Goal: Information Seeking & Learning: Learn about a topic

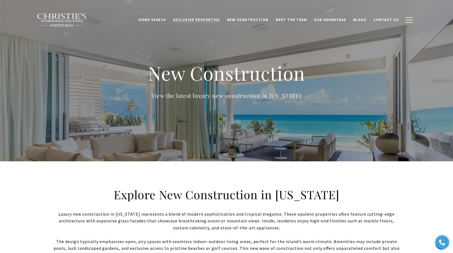
click at [195, 15] on link "Exclusive Properties" at bounding box center [197, 20] width 54 height 10
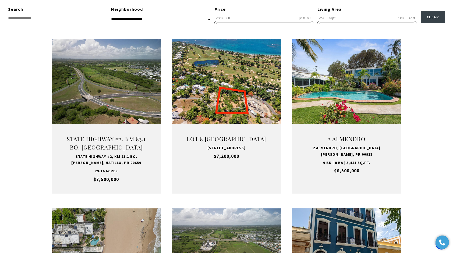
scroll to position [181, 0]
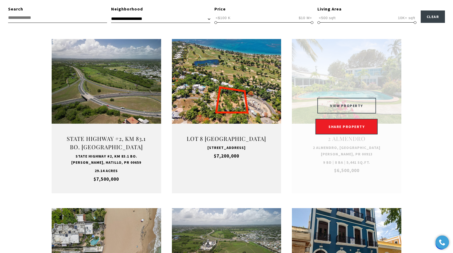
click at [352, 106] on button "VIEW PROPERTY" at bounding box center [346, 106] width 59 height 16
click at [340, 106] on button "VIEW PROPERTY" at bounding box center [346, 106] width 59 height 16
click at [354, 107] on button "VIEW PROPERTY" at bounding box center [346, 106] width 59 height 16
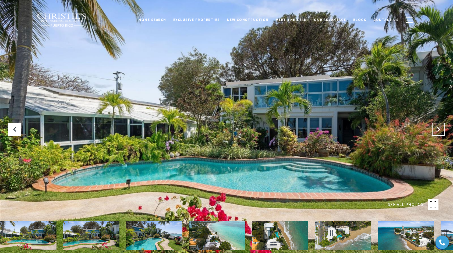
click at [433, 131] on button at bounding box center [438, 129] width 13 height 13
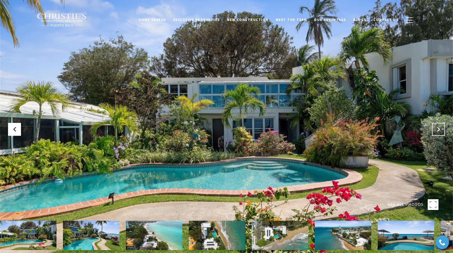
click at [434, 129] on button "Next Slide" at bounding box center [438, 129] width 13 height 13
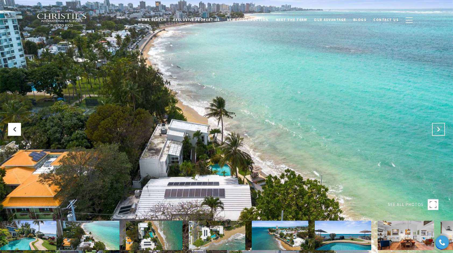
click at [434, 130] on button "Next Slide" at bounding box center [438, 129] width 13 height 13
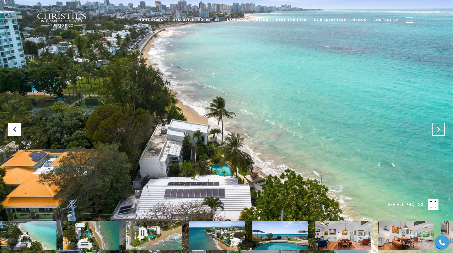
click at [435, 132] on icon "Next Slide" at bounding box center [437, 129] width 5 height 5
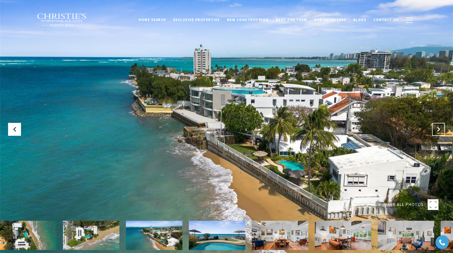
click at [438, 128] on icon "Next Slide" at bounding box center [437, 129] width 5 height 5
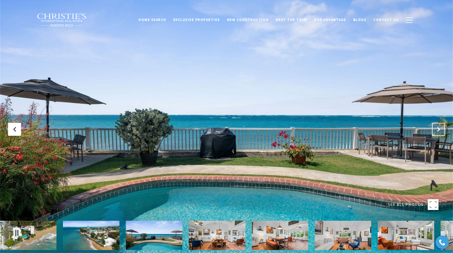
click at [436, 130] on icon "Next Slide" at bounding box center [437, 129] width 5 height 5
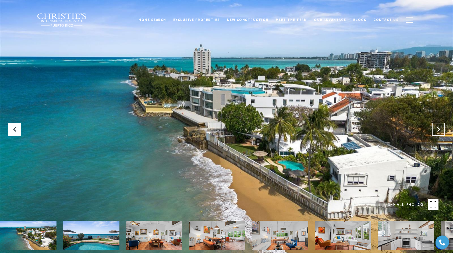
click at [440, 131] on icon "Next Slide" at bounding box center [437, 129] width 5 height 5
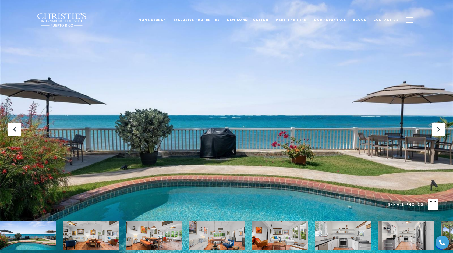
click at [202, 22] on span "Exclusive Properties" at bounding box center [196, 19] width 47 height 5
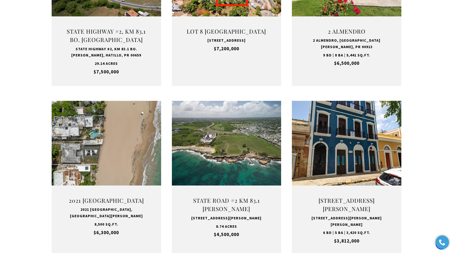
scroll to position [289, 0]
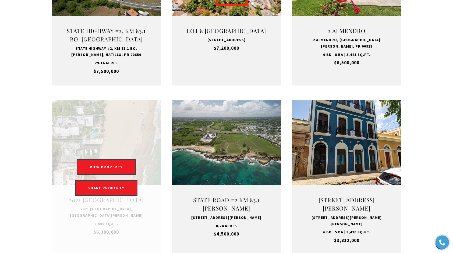
click at [131, 143] on link "Open this option" at bounding box center [106, 177] width 109 height 154
click at [104, 162] on button "VIEW PROPERTY" at bounding box center [106, 167] width 59 height 16
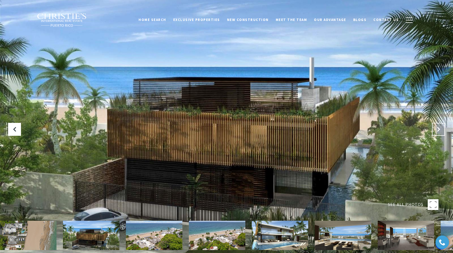
click at [436, 131] on icon "Next Slide" at bounding box center [437, 129] width 5 height 5
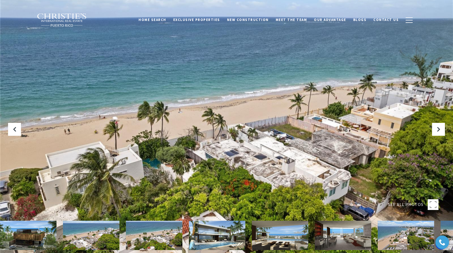
click at [252, 228] on img at bounding box center [280, 235] width 56 height 29
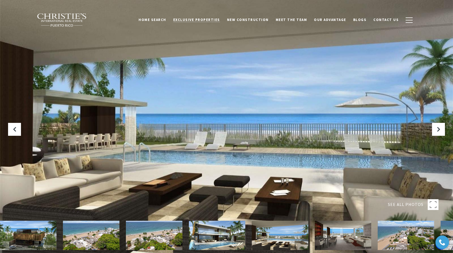
click at [213, 22] on span "Exclusive Properties" at bounding box center [196, 19] width 47 height 5
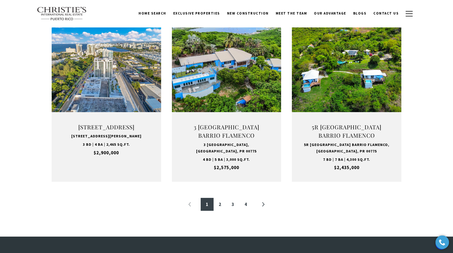
scroll to position [531, 0]
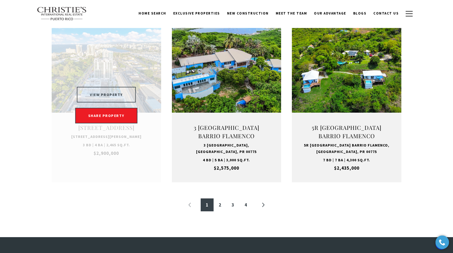
click at [113, 94] on button "VIEW PROPERTY" at bounding box center [106, 95] width 59 height 16
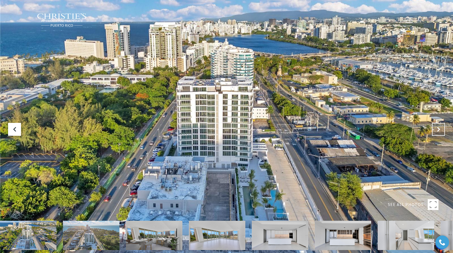
click at [436, 125] on button at bounding box center [438, 129] width 13 height 13
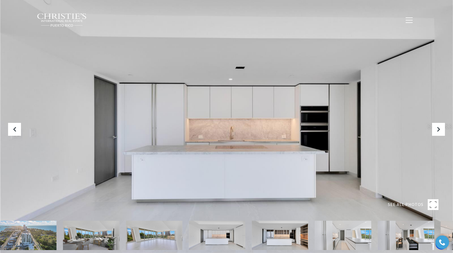
click at [21, 131] on div at bounding box center [226, 126] width 453 height 253
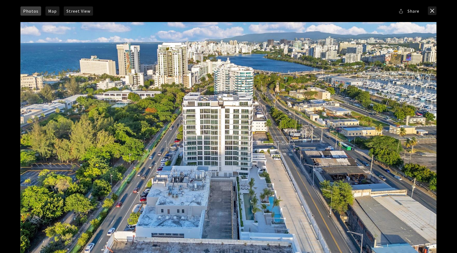
click at [429, 124] on div at bounding box center [228, 138] width 416 height 233
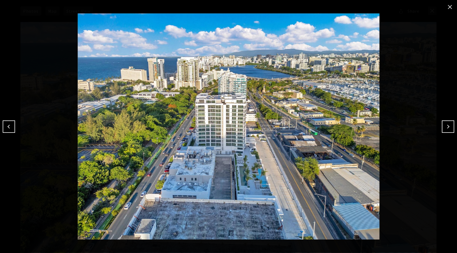
click at [443, 130] on button "Next" at bounding box center [448, 126] width 12 height 12
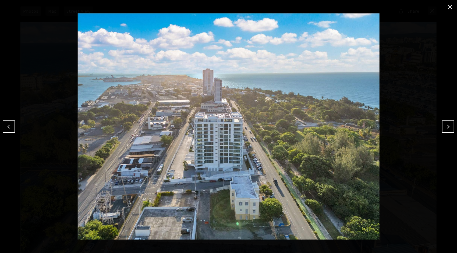
click at [443, 131] on button "Next" at bounding box center [448, 126] width 12 height 12
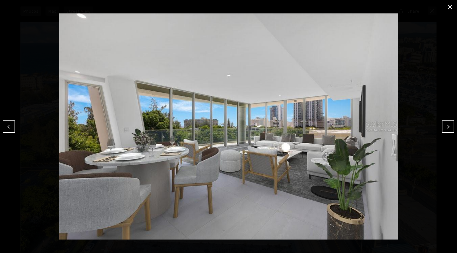
click at [447, 126] on button "Next" at bounding box center [448, 126] width 12 height 12
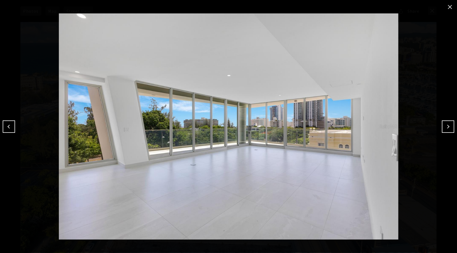
click at [447, 126] on button "Next" at bounding box center [448, 126] width 12 height 12
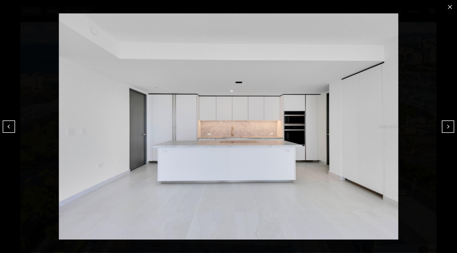
click at [447, 126] on button "Next" at bounding box center [448, 126] width 12 height 12
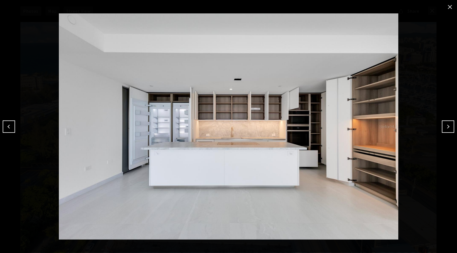
click at [447, 126] on button "Next" at bounding box center [448, 126] width 12 height 12
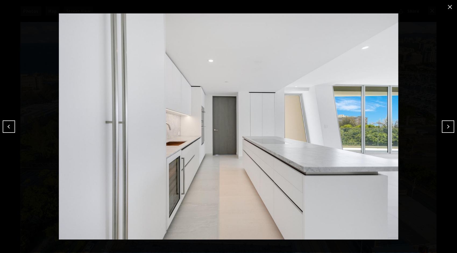
click at [447, 126] on button "Next" at bounding box center [448, 126] width 12 height 12
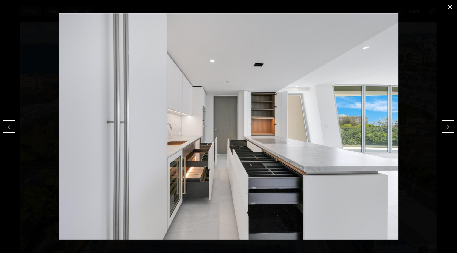
click at [447, 126] on button "Next" at bounding box center [448, 126] width 12 height 12
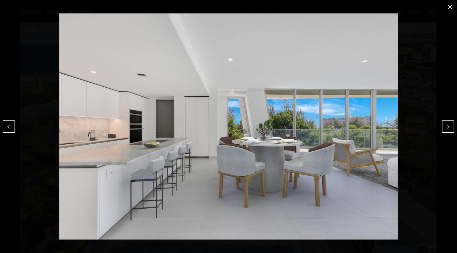
click at [447, 126] on button "Next" at bounding box center [448, 126] width 12 height 12
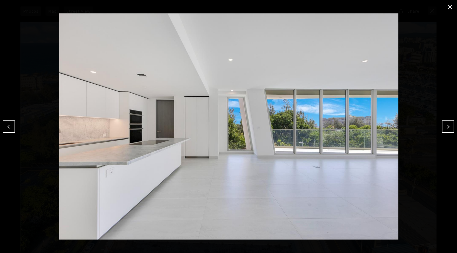
click at [447, 128] on button "Next" at bounding box center [448, 126] width 12 height 12
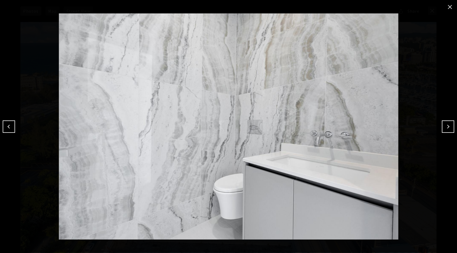
click at [447, 126] on button "Next" at bounding box center [448, 126] width 12 height 12
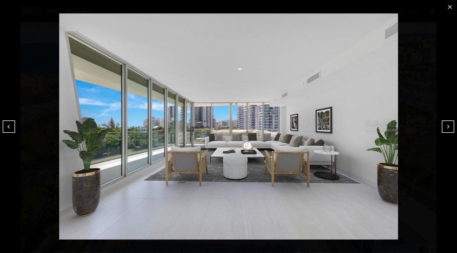
click at [9, 126] on button "Previous" at bounding box center [9, 126] width 12 height 12
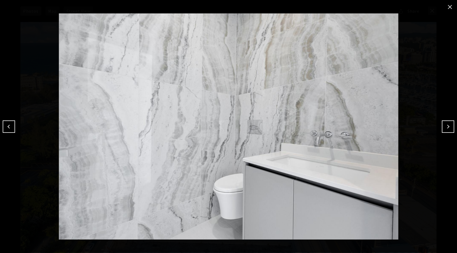
click at [442, 131] on button "Next" at bounding box center [448, 126] width 12 height 12
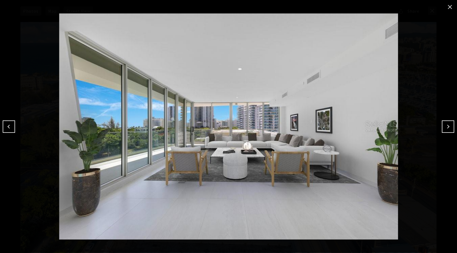
click at [446, 127] on button "Next" at bounding box center [448, 126] width 12 height 12
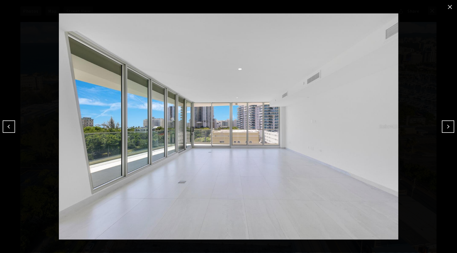
click at [5, 128] on button "Previous" at bounding box center [9, 126] width 12 height 12
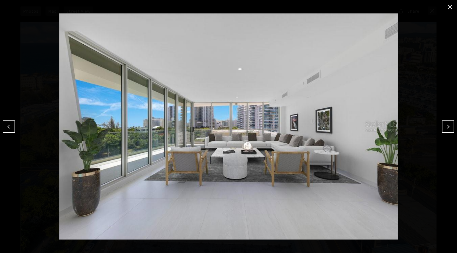
click at [448, 126] on button "Next" at bounding box center [448, 126] width 12 height 12
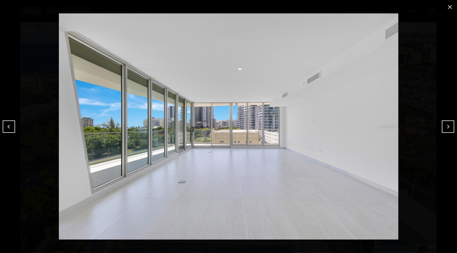
click at [447, 126] on button "Next" at bounding box center [448, 126] width 12 height 12
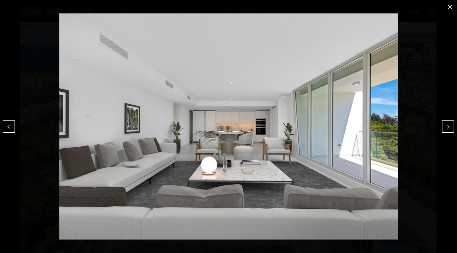
click at [447, 126] on button "Next" at bounding box center [448, 126] width 12 height 12
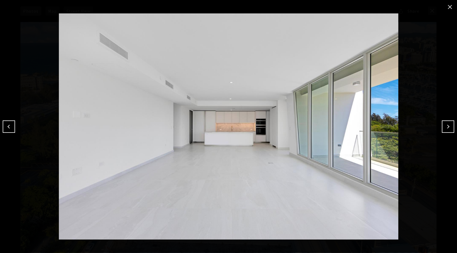
click at [447, 126] on button "Next" at bounding box center [448, 126] width 12 height 12
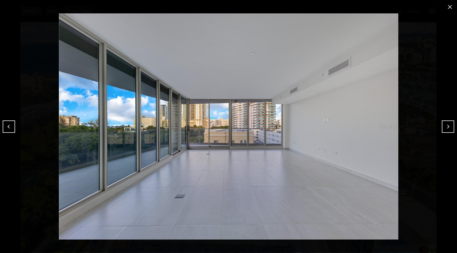
click at [442, 130] on button "Next" at bounding box center [448, 126] width 12 height 12
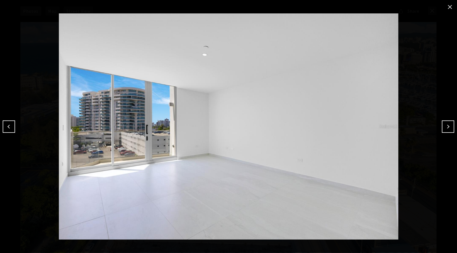
click at [445, 130] on button "Next" at bounding box center [448, 126] width 12 height 12
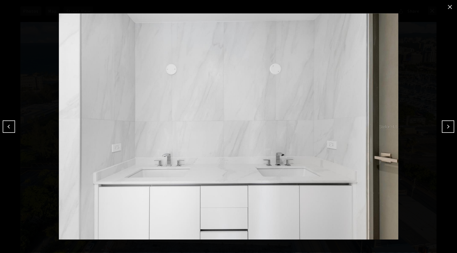
click at [447, 127] on button "Next" at bounding box center [448, 126] width 12 height 12
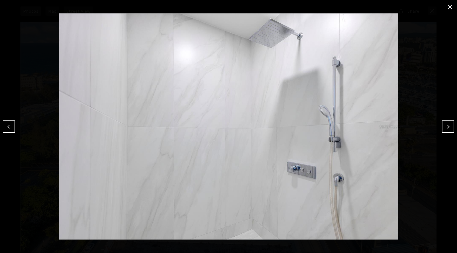
click at [446, 126] on button "Next" at bounding box center [448, 126] width 12 height 12
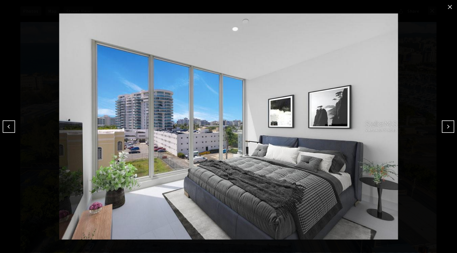
click at [447, 128] on button "Next" at bounding box center [448, 126] width 12 height 12
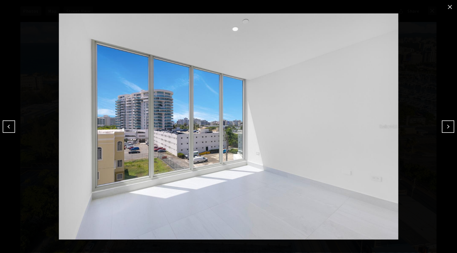
click at [447, 126] on button "Next" at bounding box center [448, 126] width 12 height 12
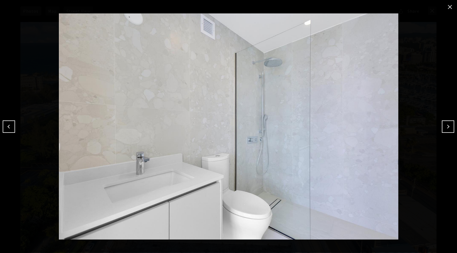
click at [442, 132] on button "Next" at bounding box center [448, 126] width 12 height 12
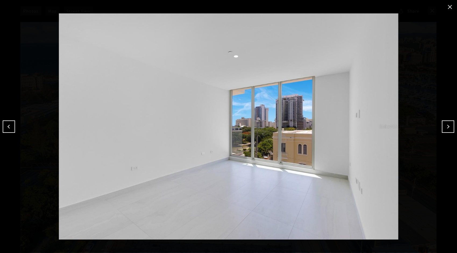
click at [447, 126] on button "Next" at bounding box center [448, 126] width 12 height 12
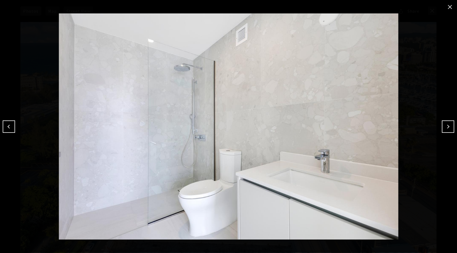
click at [448, 127] on button "Next" at bounding box center [448, 126] width 12 height 12
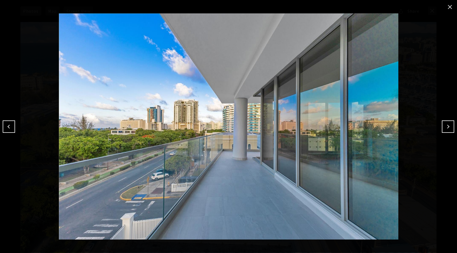
click at [446, 126] on button "Next" at bounding box center [448, 126] width 12 height 12
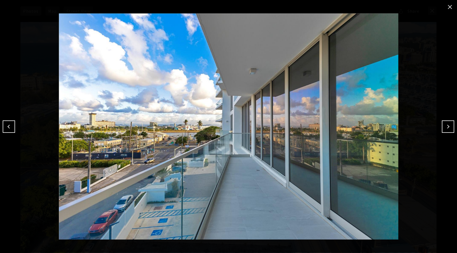
click at [447, 126] on button "Next" at bounding box center [448, 126] width 12 height 12
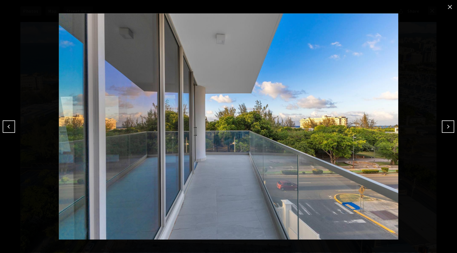
click at [447, 127] on button "Next" at bounding box center [448, 126] width 12 height 12
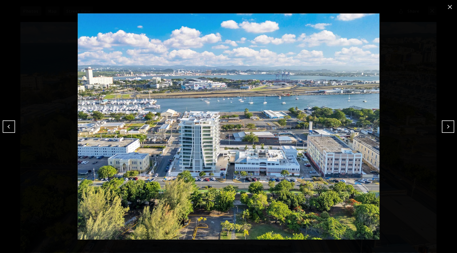
click at [447, 126] on button "Next" at bounding box center [448, 126] width 12 height 12
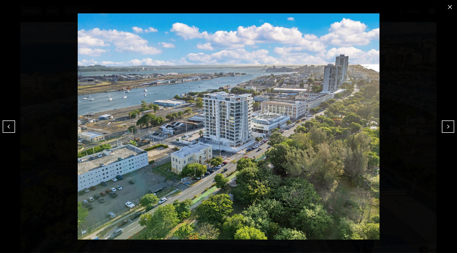
click at [447, 127] on button "Next" at bounding box center [448, 126] width 12 height 12
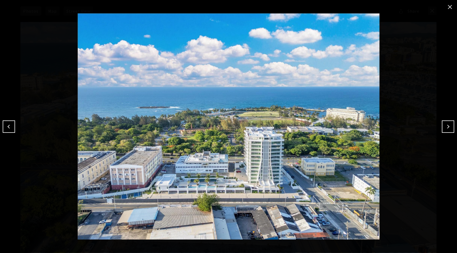
click at [447, 126] on button "Next" at bounding box center [448, 126] width 12 height 12
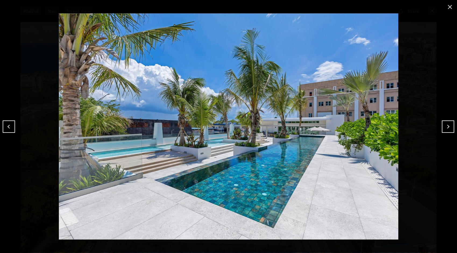
click at [447, 127] on button "Next" at bounding box center [448, 126] width 12 height 12
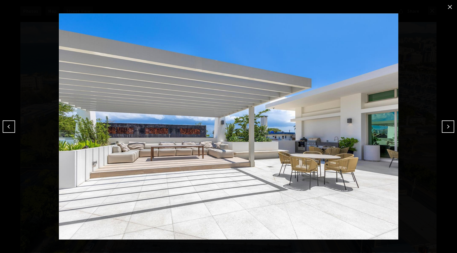
click at [9, 126] on button "Previous" at bounding box center [9, 126] width 12 height 12
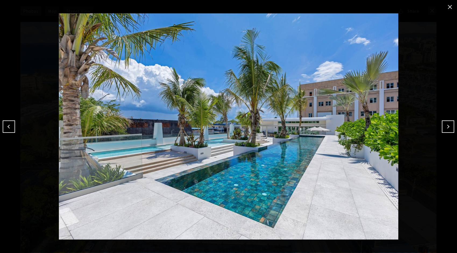
click at [447, 127] on button "Next" at bounding box center [448, 126] width 12 height 12
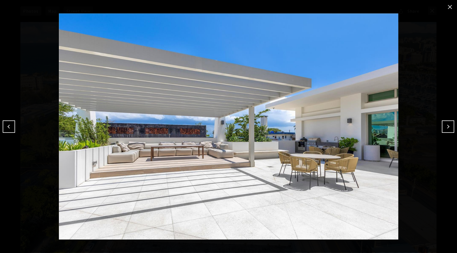
click at [442, 128] on button "Next" at bounding box center [448, 126] width 12 height 12
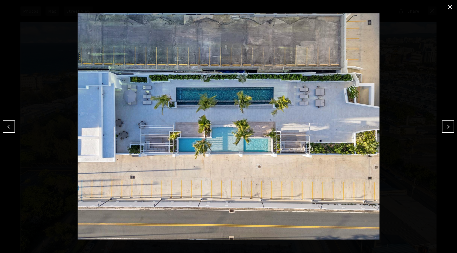
click at [443, 129] on button "Next" at bounding box center [448, 126] width 12 height 12
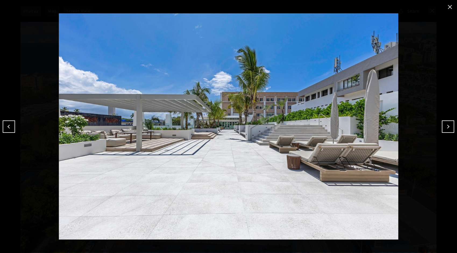
click at [447, 126] on button "Next" at bounding box center [448, 126] width 12 height 12
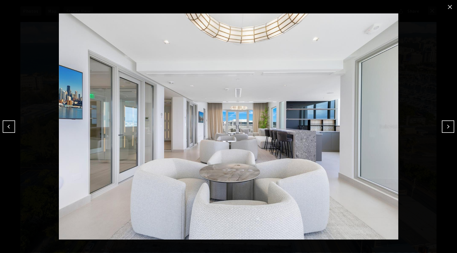
click at [447, 126] on button "Next" at bounding box center [448, 126] width 12 height 12
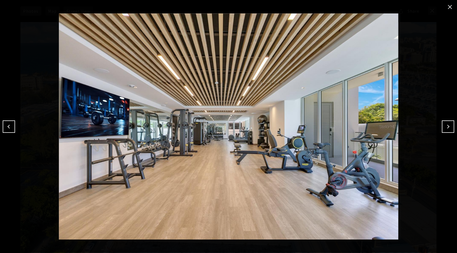
click at [447, 126] on button "Next" at bounding box center [448, 126] width 12 height 12
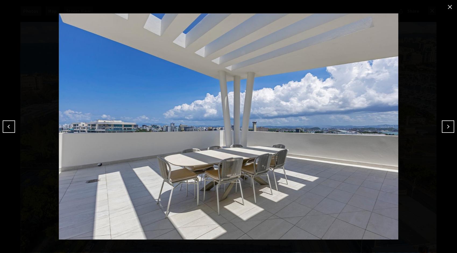
click at [447, 126] on button "Next" at bounding box center [448, 126] width 12 height 12
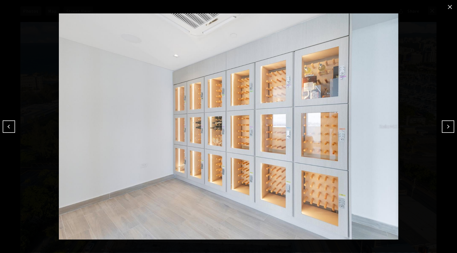
click at [443, 130] on button "Next" at bounding box center [448, 126] width 12 height 12
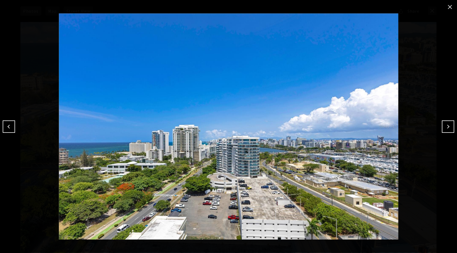
click at [9, 127] on button "Previous" at bounding box center [9, 126] width 12 height 12
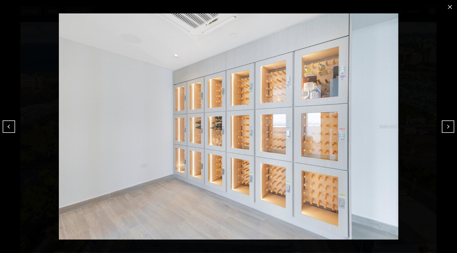
click at [446, 126] on button "Next" at bounding box center [448, 126] width 12 height 12
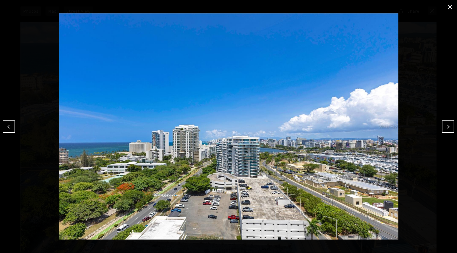
click at [443, 127] on button "Next" at bounding box center [448, 126] width 12 height 12
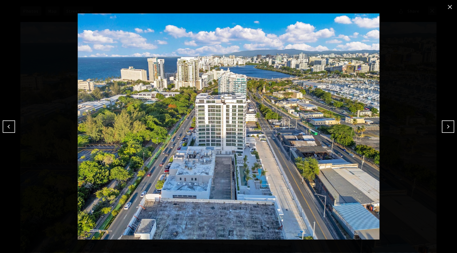
click at [447, 126] on button "Next" at bounding box center [448, 126] width 12 height 12
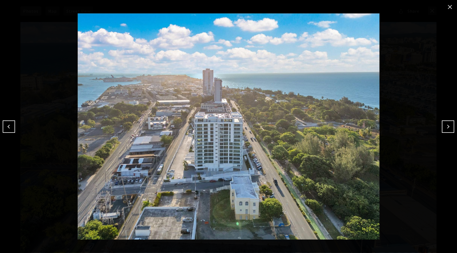
click at [450, 131] on button "Next" at bounding box center [448, 126] width 12 height 12
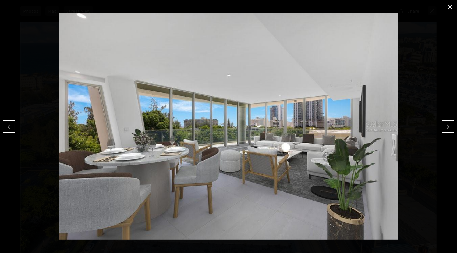
click at [447, 126] on button "Next" at bounding box center [448, 126] width 12 height 12
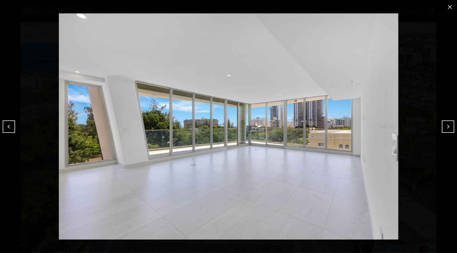
click at [443, 130] on button "Next" at bounding box center [448, 126] width 12 height 12
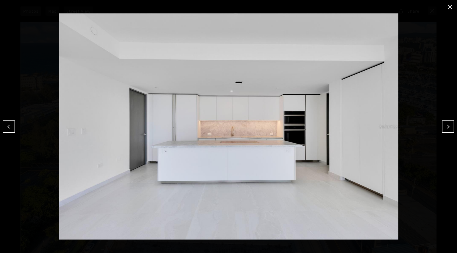
click at [446, 9] on button "close modal" at bounding box center [449, 7] width 9 height 9
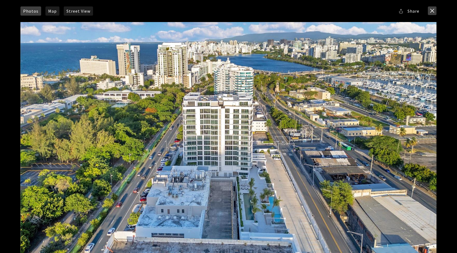
click at [431, 14] on button "close modal" at bounding box center [432, 10] width 9 height 9
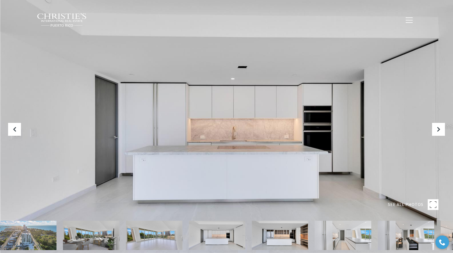
click at [212, 24] on link "Exclusive Properties" at bounding box center [197, 20] width 54 height 10
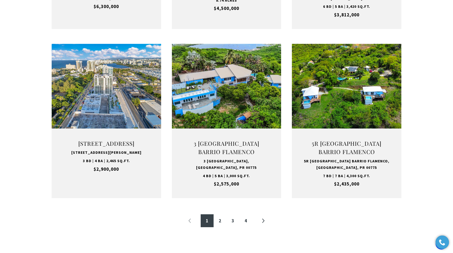
scroll to position [515, 0]
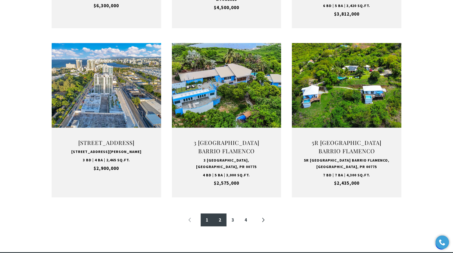
click at [220, 221] on link "2" at bounding box center [219, 219] width 13 height 13
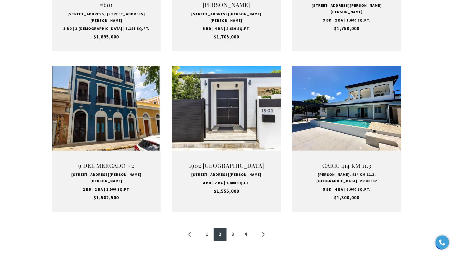
scroll to position [495, 0]
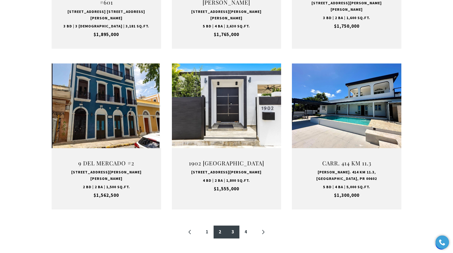
click at [232, 225] on link "3" at bounding box center [232, 231] width 13 height 13
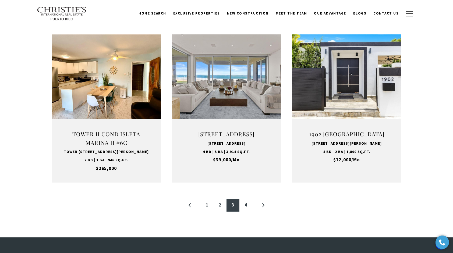
scroll to position [522, 0]
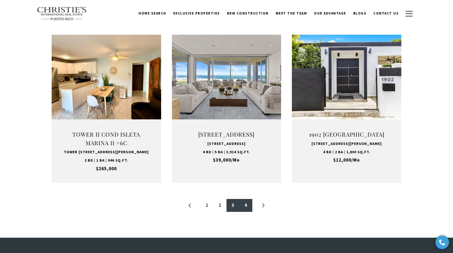
click at [248, 212] on link "4" at bounding box center [245, 205] width 13 height 13
